Goal: Information Seeking & Learning: Learn about a topic

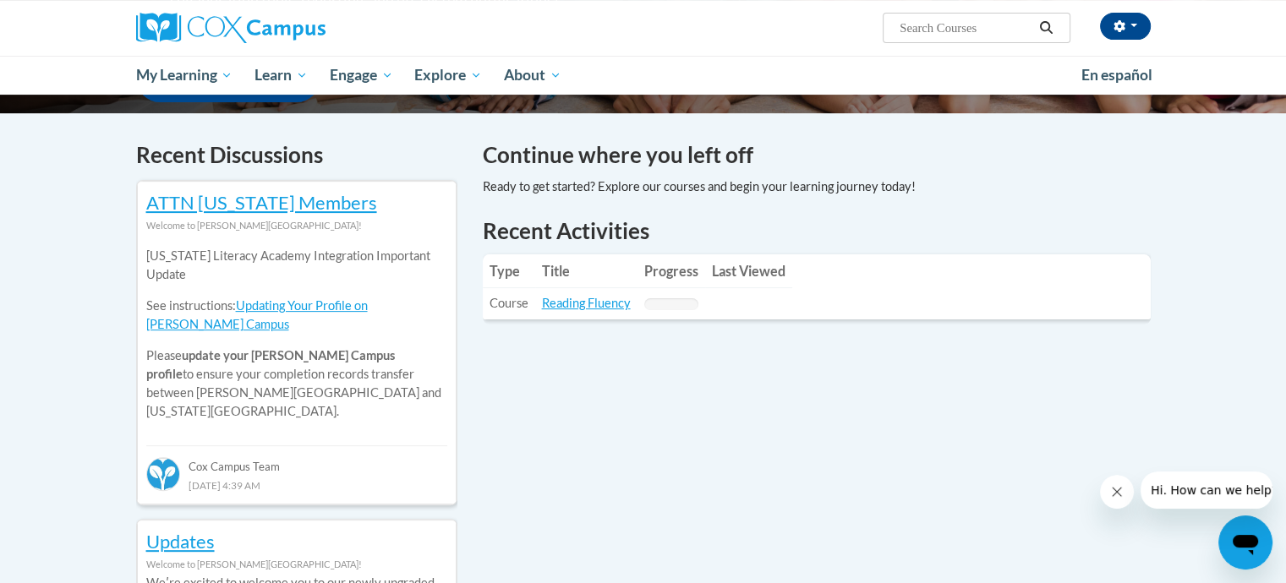
scroll to position [507, 0]
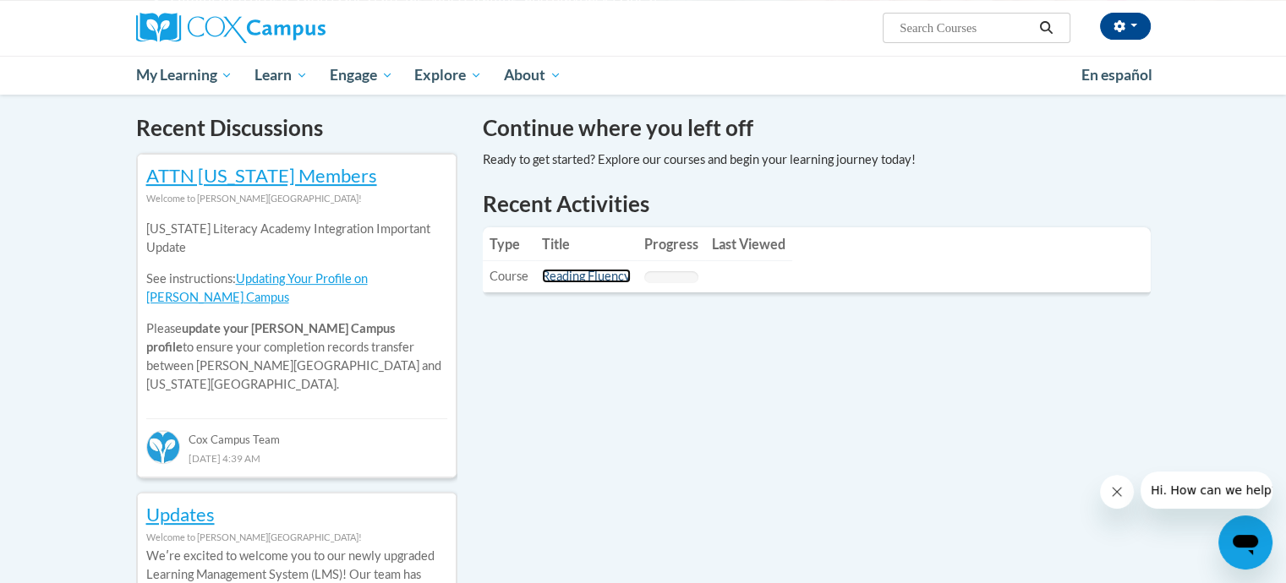
click at [568, 278] on link "Reading Fluency" at bounding box center [586, 276] width 89 height 14
